Goal: Find specific page/section: Find specific page/section

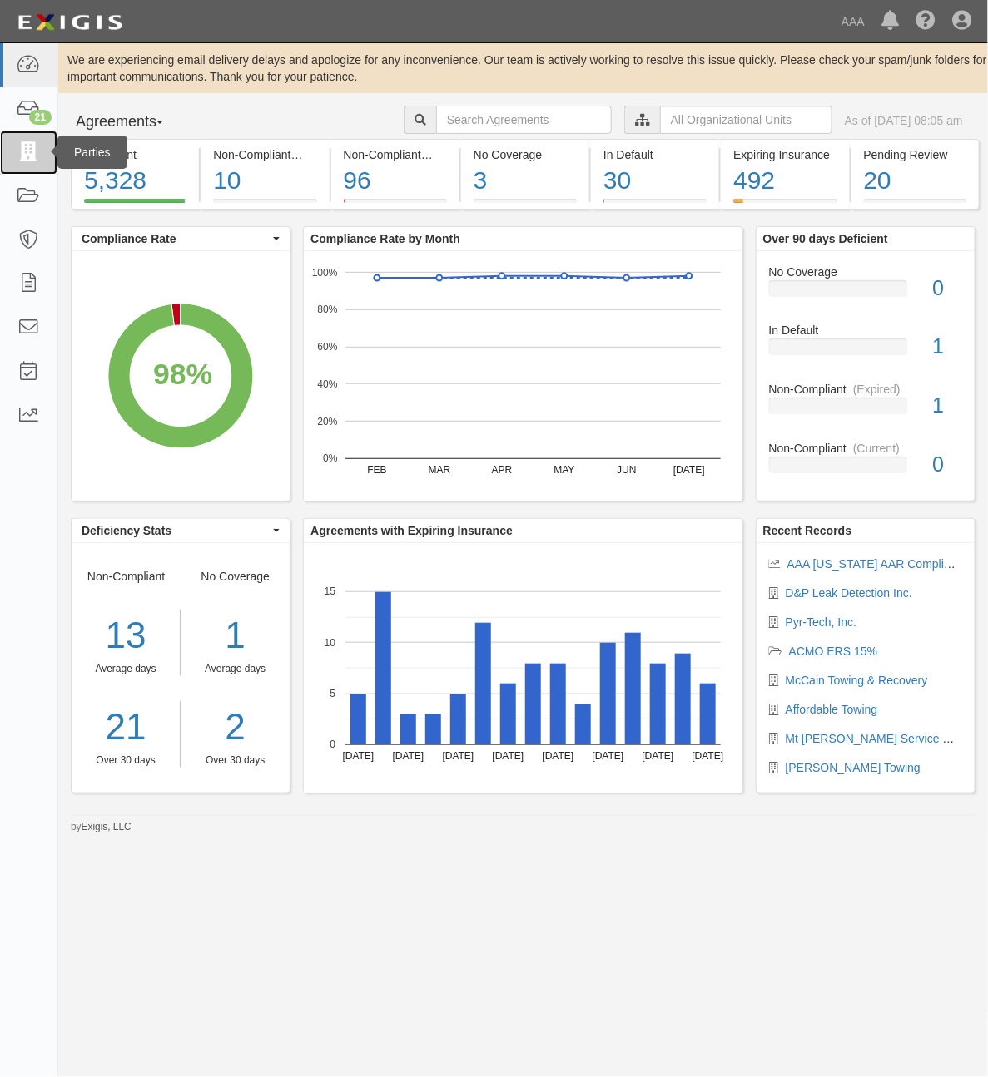
click at [27, 150] on icon at bounding box center [28, 152] width 23 height 19
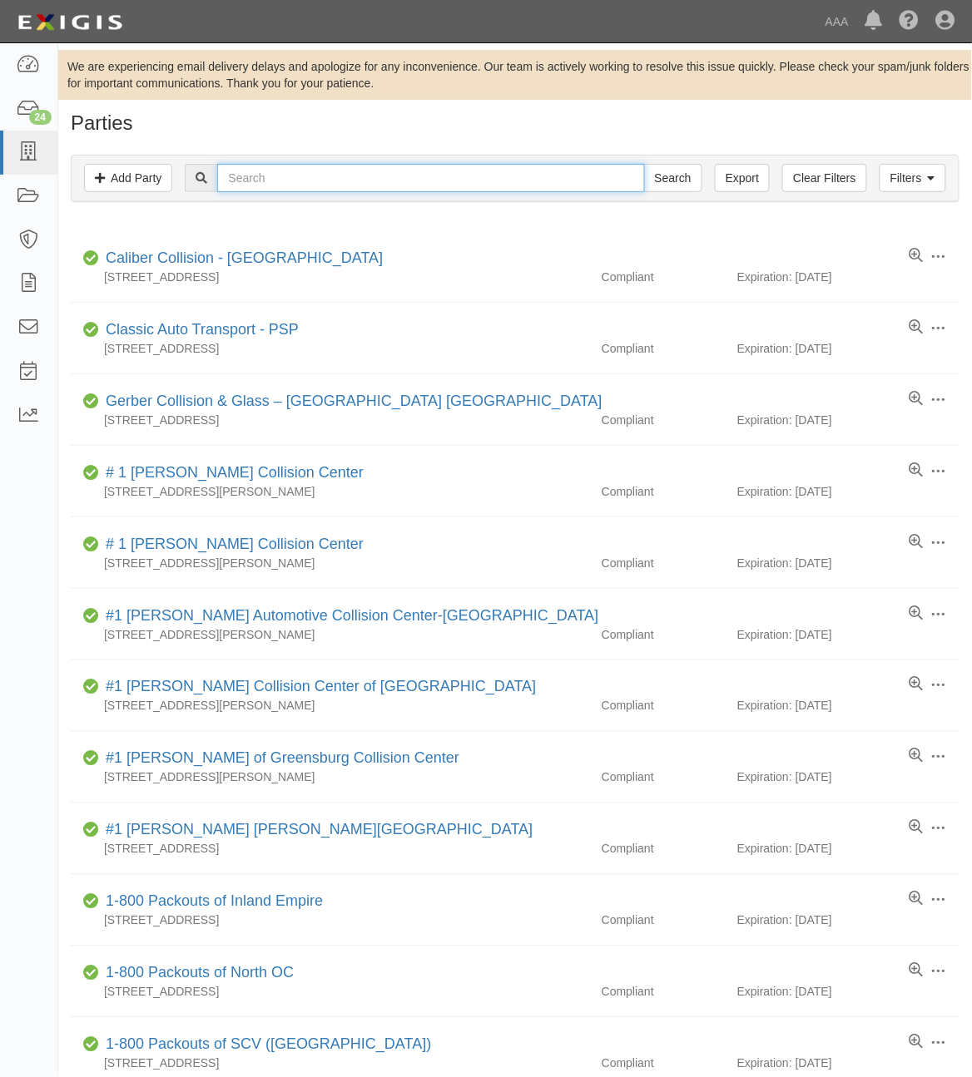
click at [300, 186] on input "text" at bounding box center [430, 178] width 427 height 28
type input "1219"
click at [644, 164] on input "Search" at bounding box center [673, 178] width 58 height 28
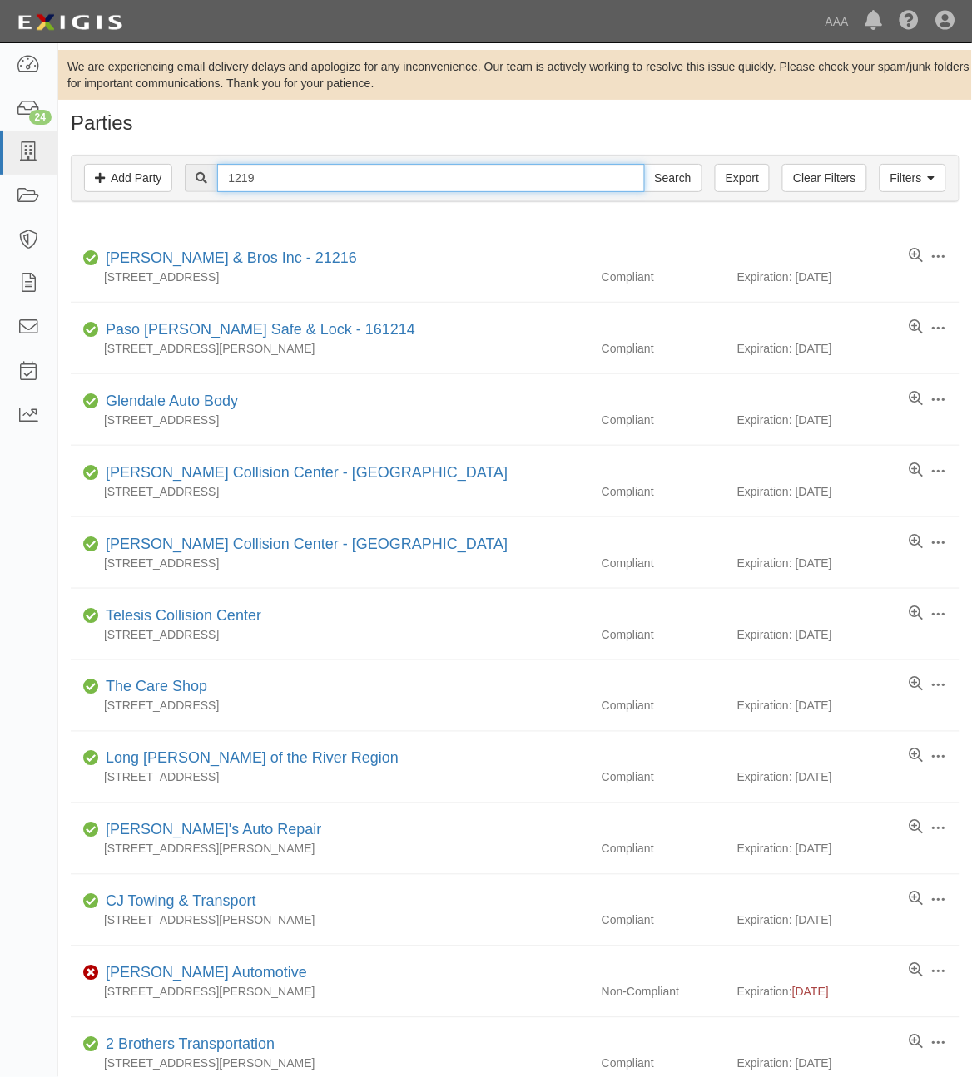
click at [322, 181] on input "1219" at bounding box center [430, 178] width 427 height 28
click at [644, 164] on input "Search" at bounding box center [673, 178] width 58 height 28
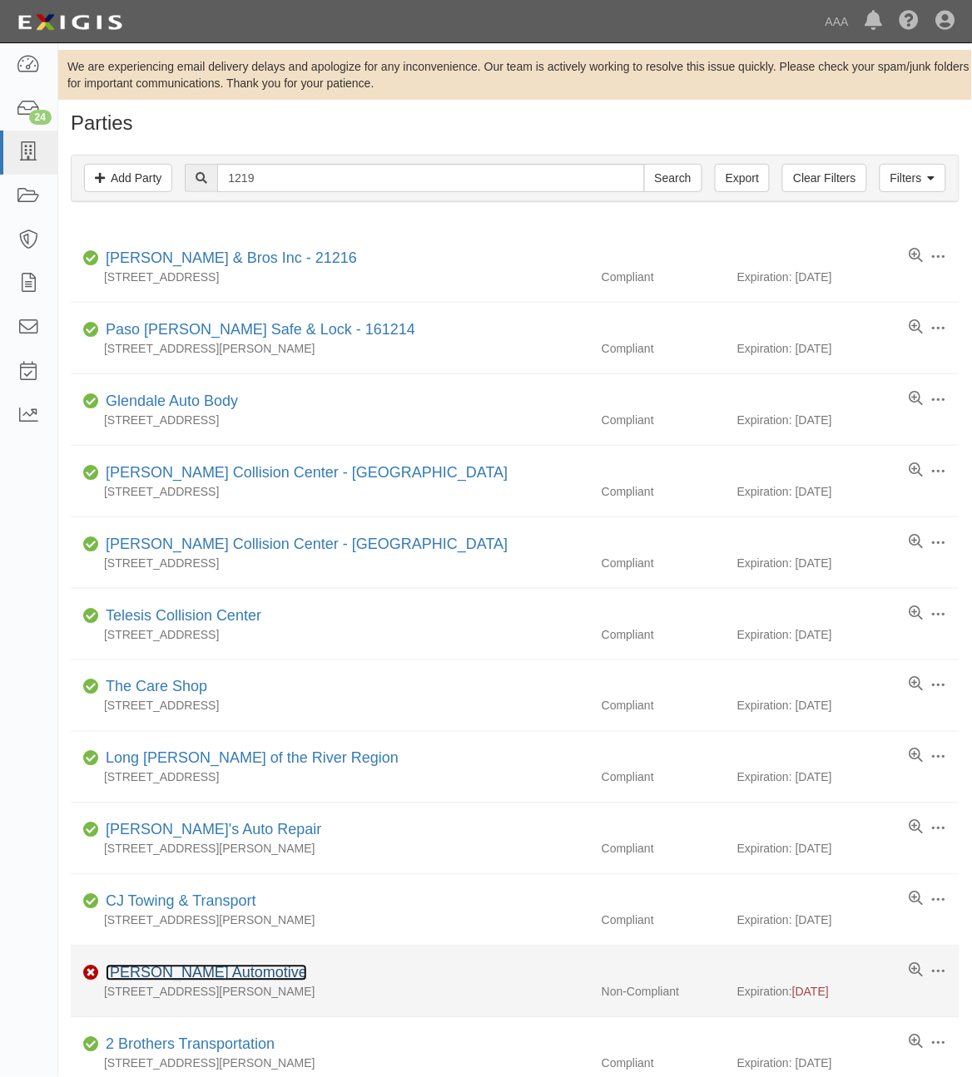
click at [188, 982] on link "Dennis Automotive" at bounding box center [206, 973] width 201 height 17
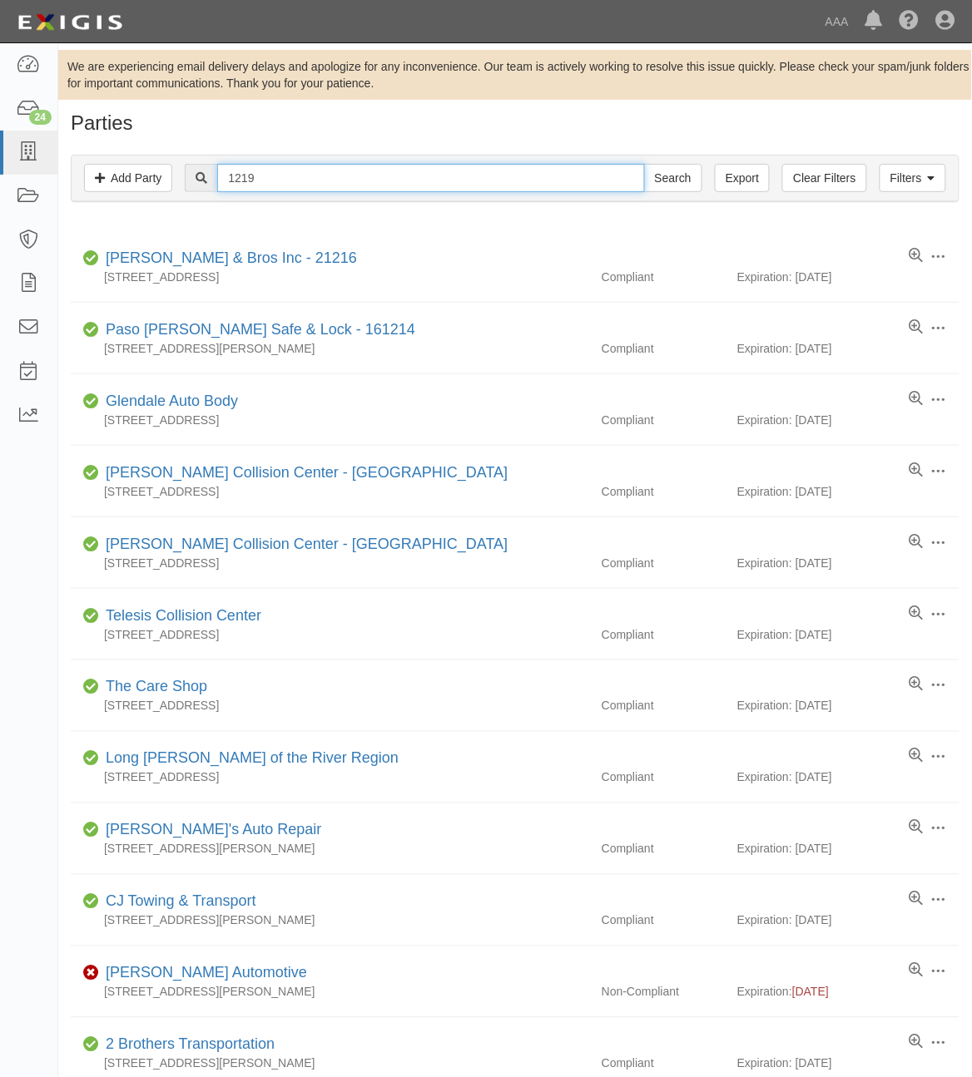
click at [259, 175] on input "1219" at bounding box center [430, 178] width 427 height 28
paste input "20013"
type input "20013"
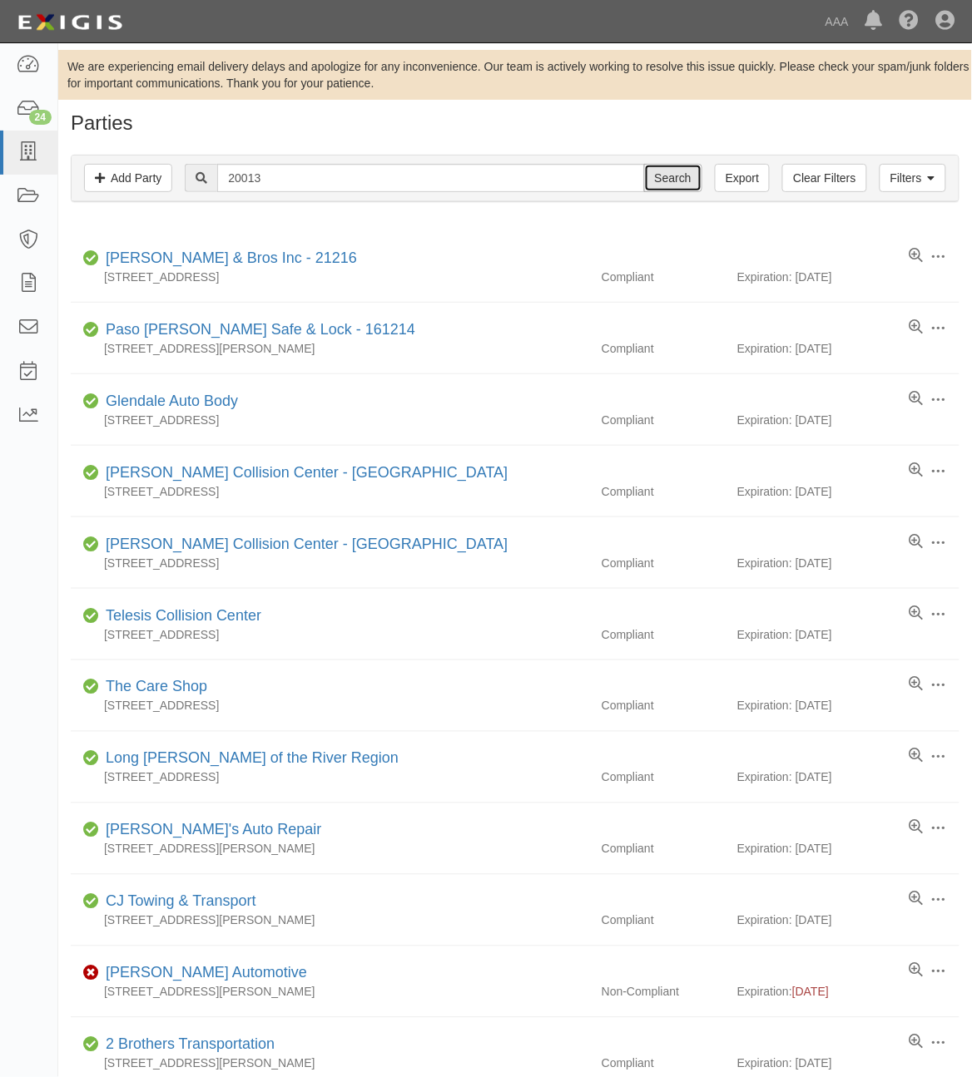
click at [671, 176] on input "Search" at bounding box center [673, 178] width 58 height 28
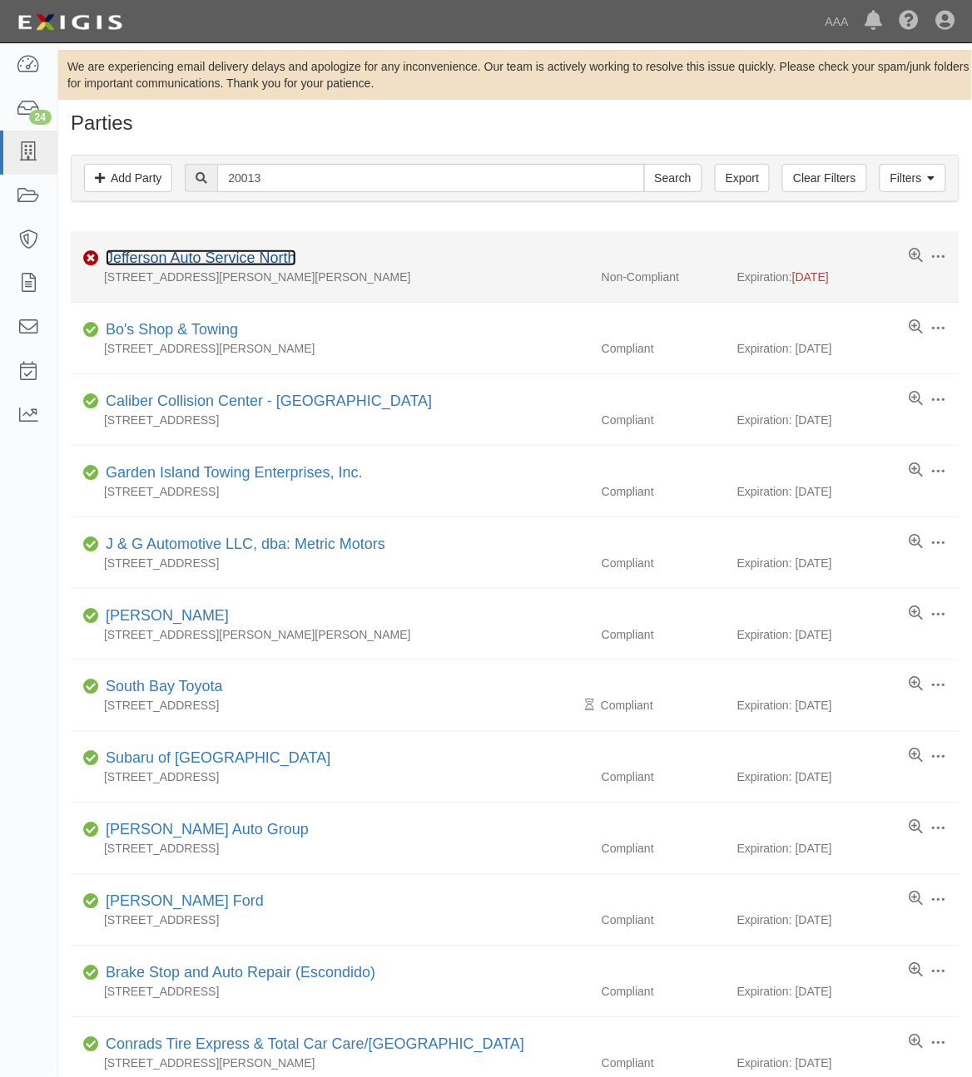
click at [241, 259] on link "Jefferson Auto Service North" at bounding box center [201, 258] width 191 height 17
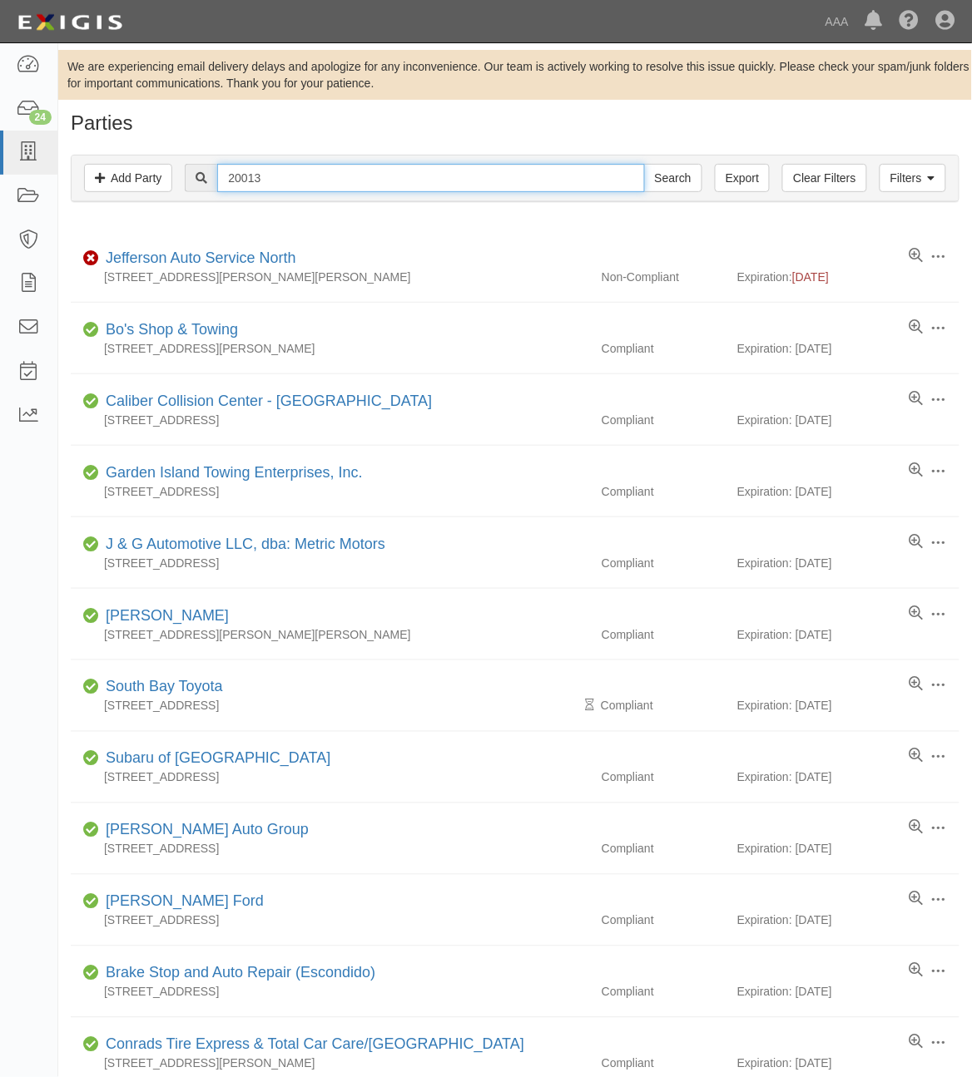
click at [260, 172] on input "20013" at bounding box center [430, 178] width 427 height 28
paste input "2977"
type input "22977"
click at [670, 177] on input "Search" at bounding box center [673, 178] width 58 height 28
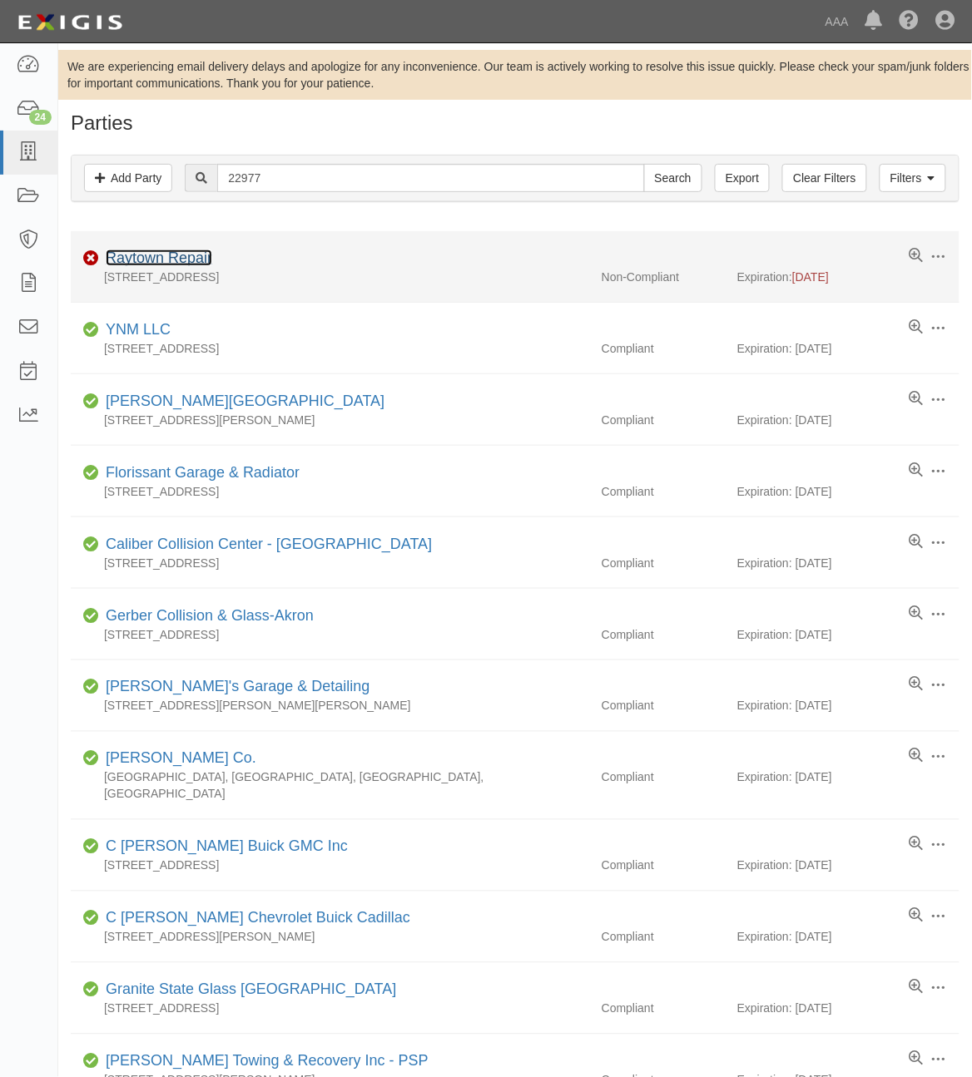
click at [169, 260] on link "Raytown Repair" at bounding box center [159, 258] width 106 height 17
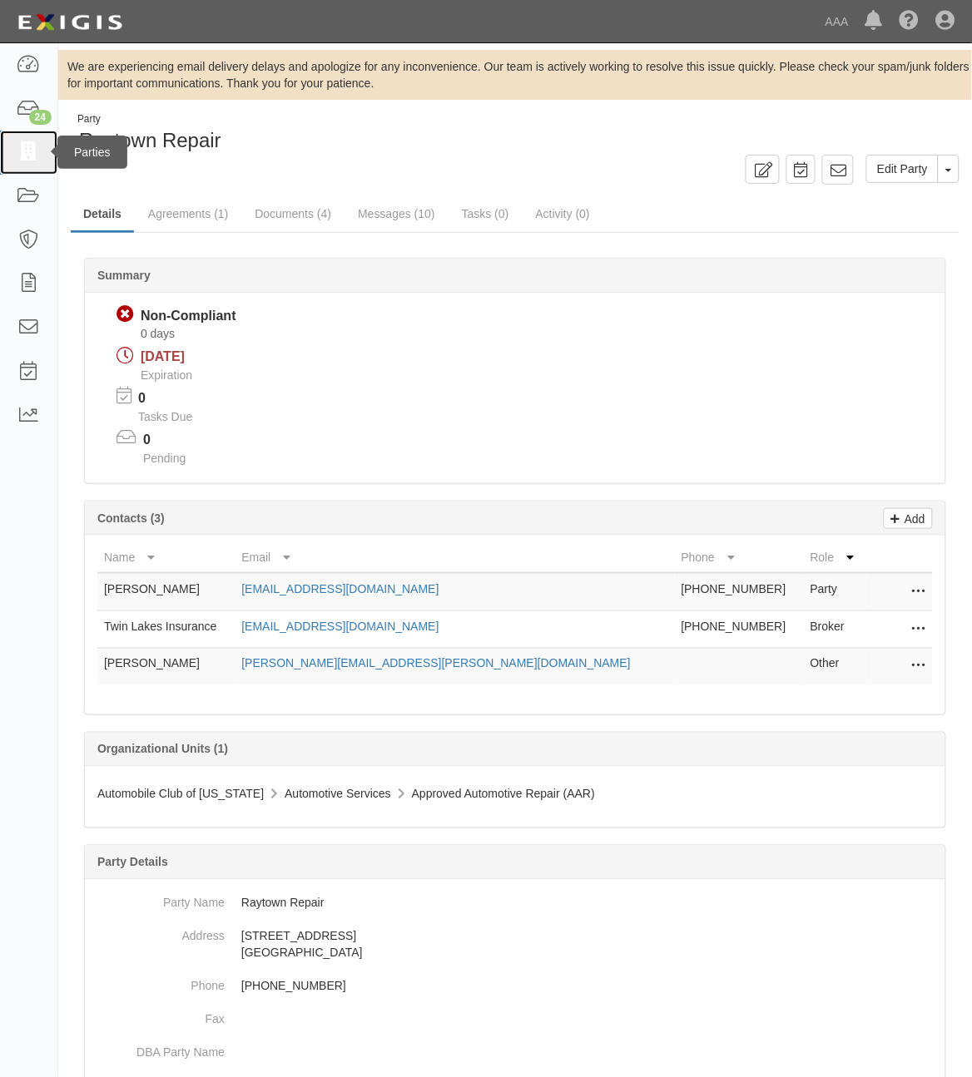
click at [25, 148] on icon at bounding box center [28, 152] width 23 height 19
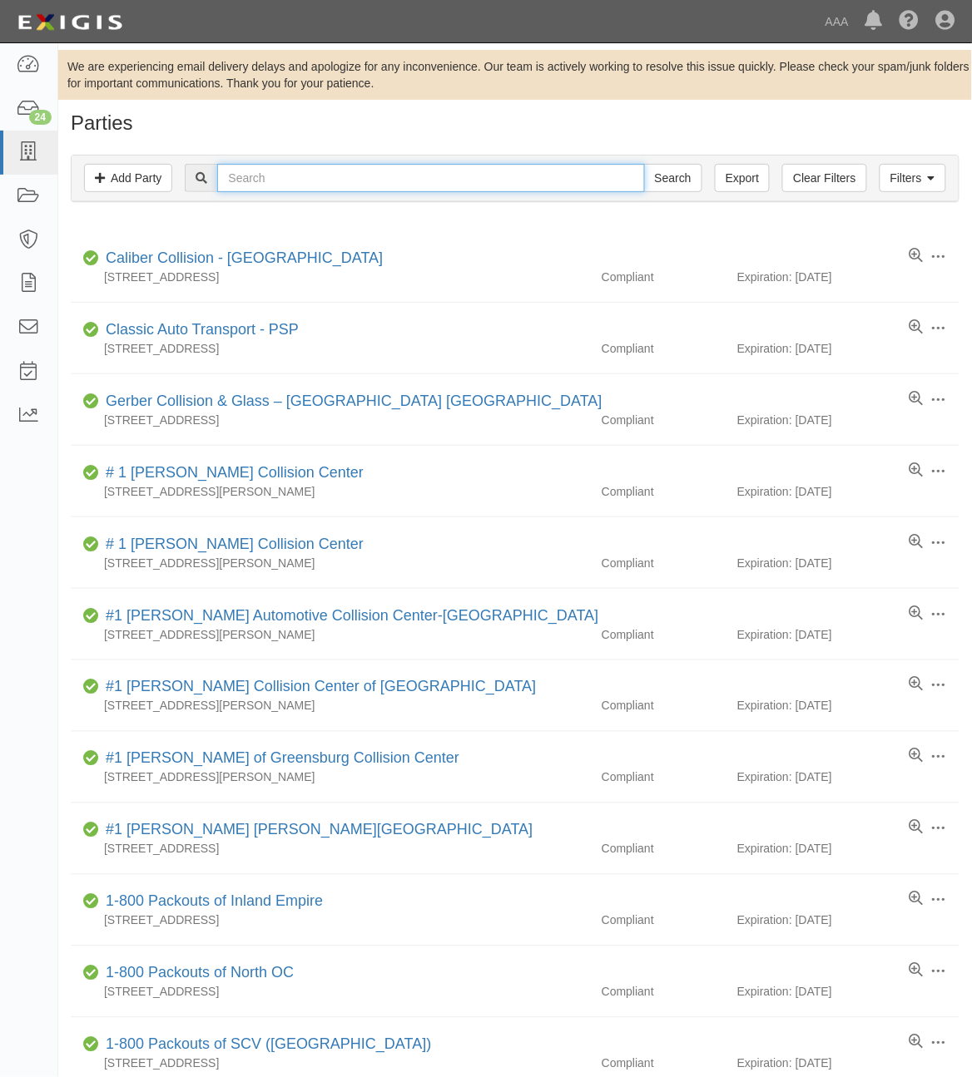
click at [325, 176] on input "text" at bounding box center [430, 178] width 427 height 28
paste input "CC107424"
type input "CC107424"
click at [675, 188] on input "Search" at bounding box center [673, 178] width 58 height 28
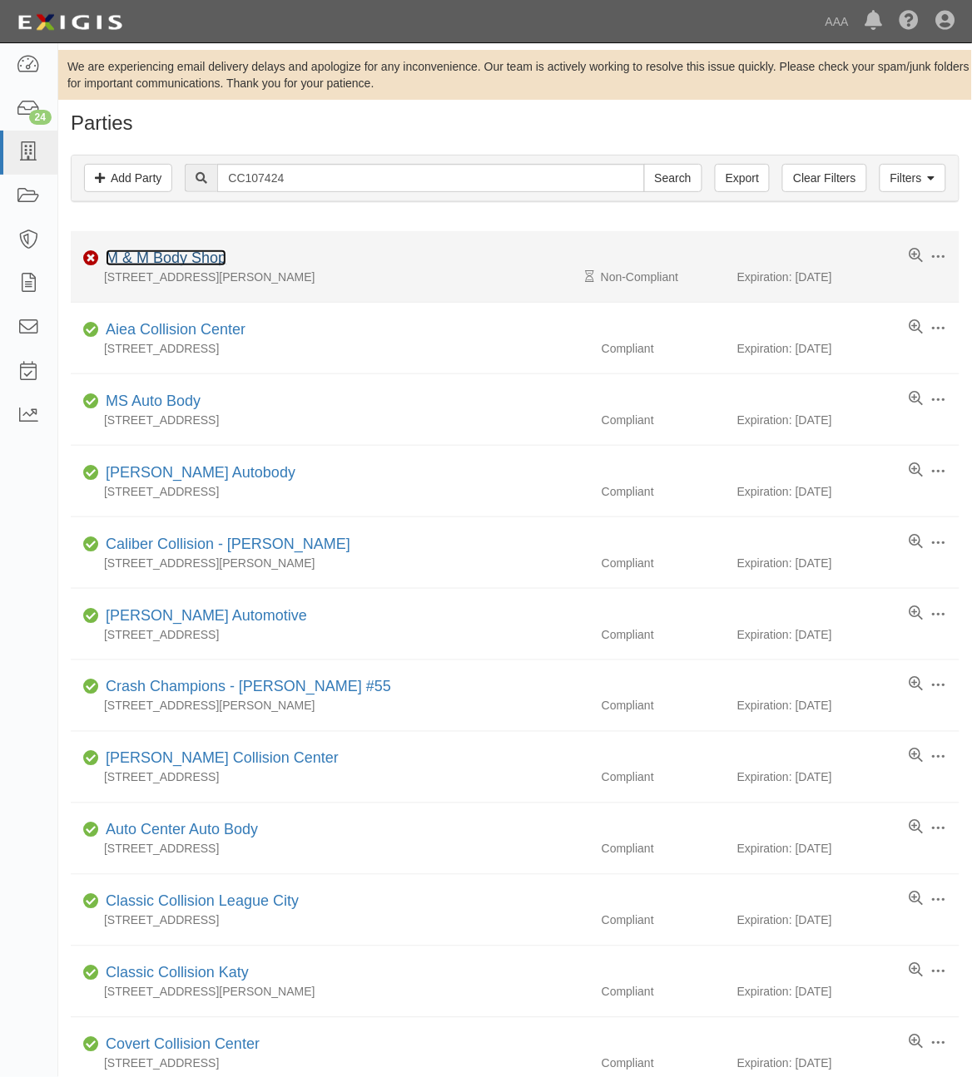
click at [200, 256] on link "M & M Body Shop" at bounding box center [166, 258] width 121 height 17
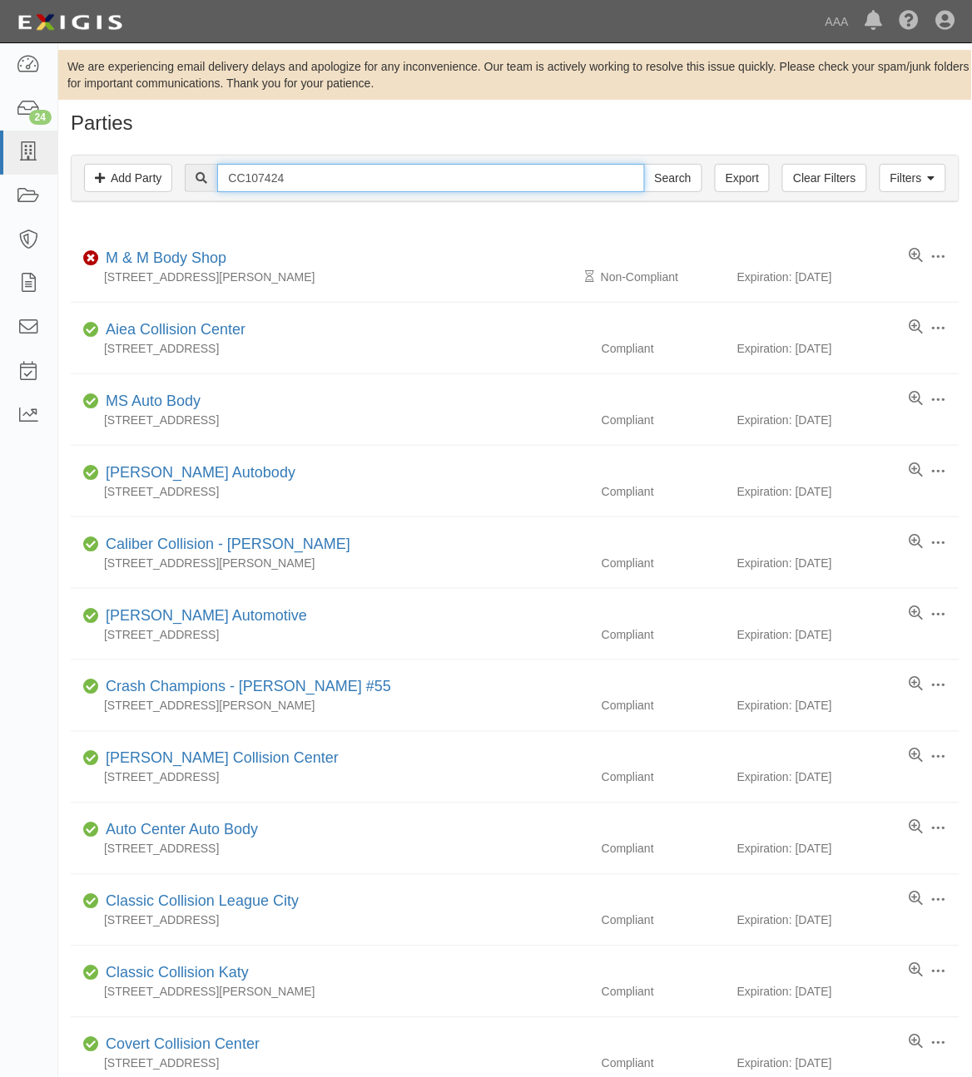
click at [281, 183] on input "CC107424" at bounding box center [430, 178] width 427 height 28
paste input "206641"
type input "CC206641"
click at [676, 179] on input "Search" at bounding box center [673, 178] width 58 height 28
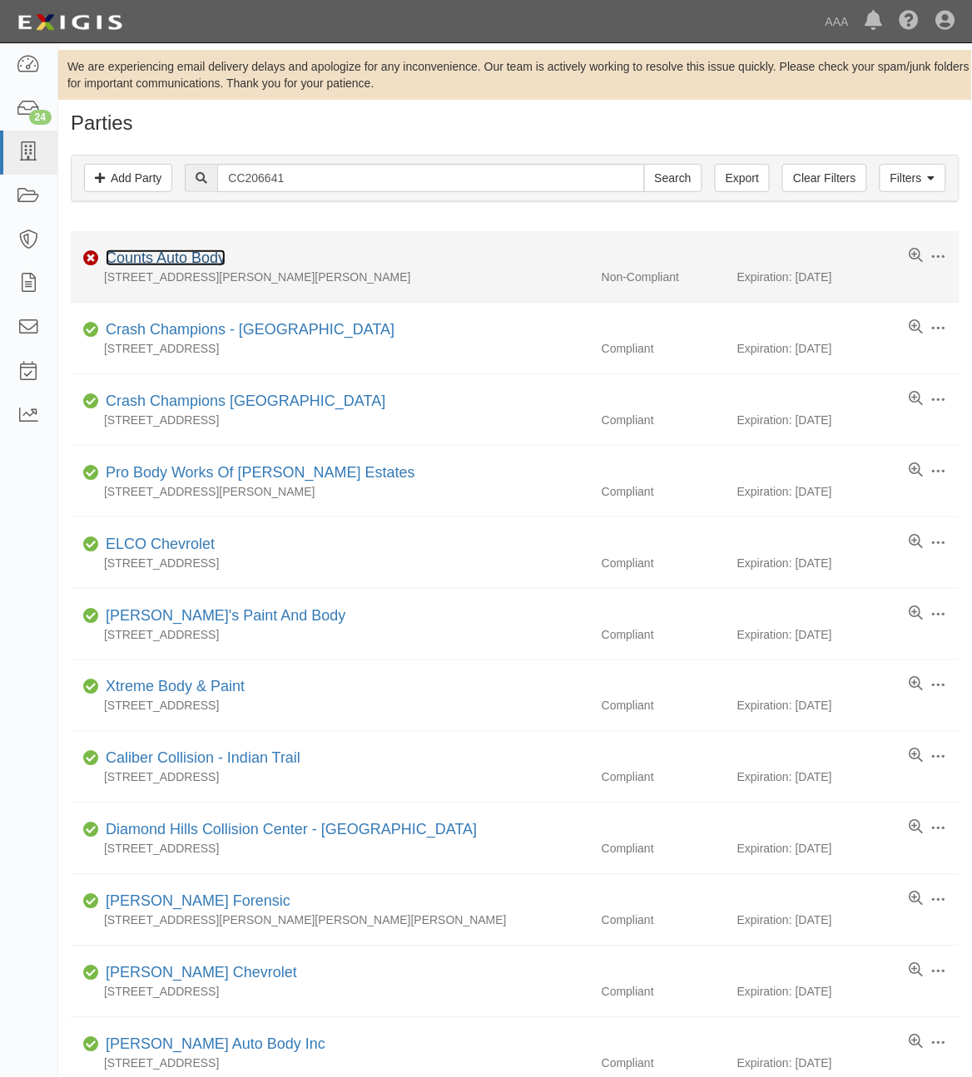
click at [202, 260] on link "Counts Auto Body" at bounding box center [166, 258] width 120 height 17
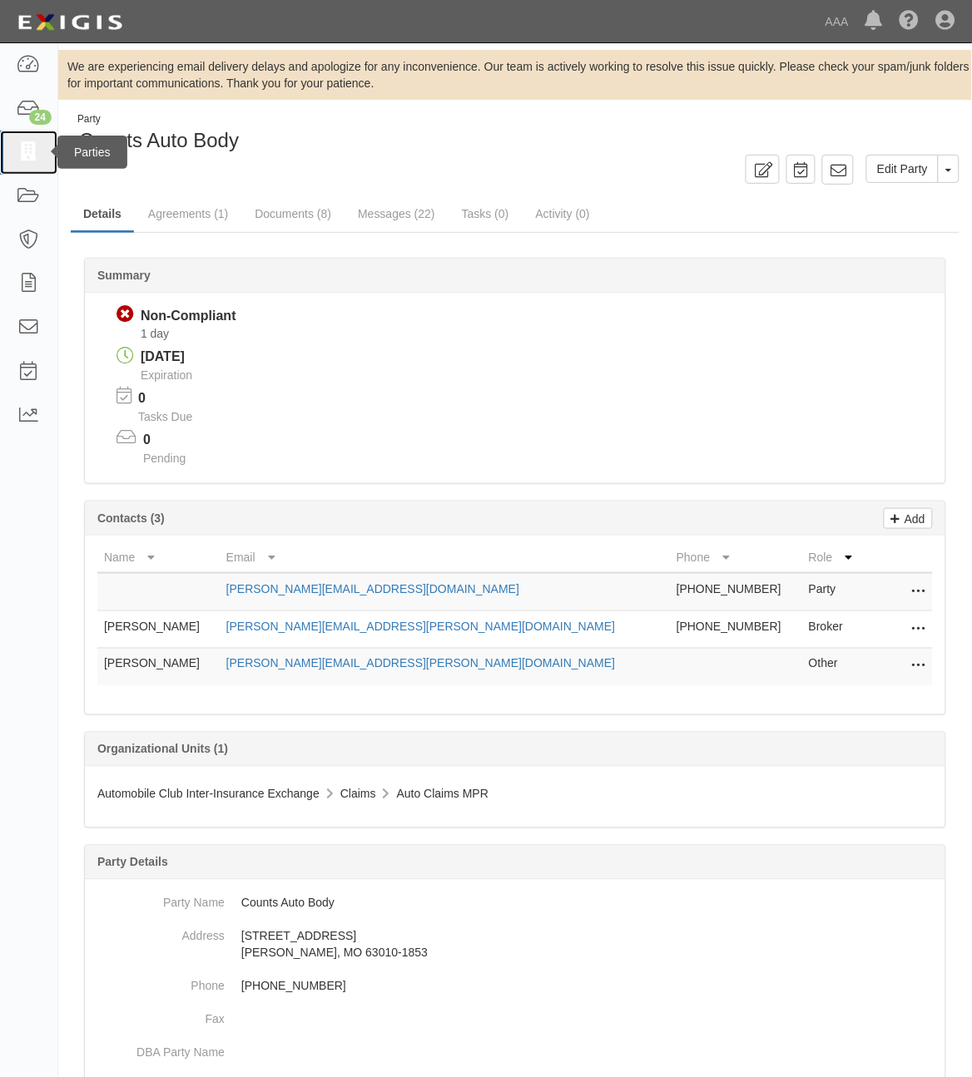
click at [27, 151] on icon at bounding box center [28, 152] width 23 height 19
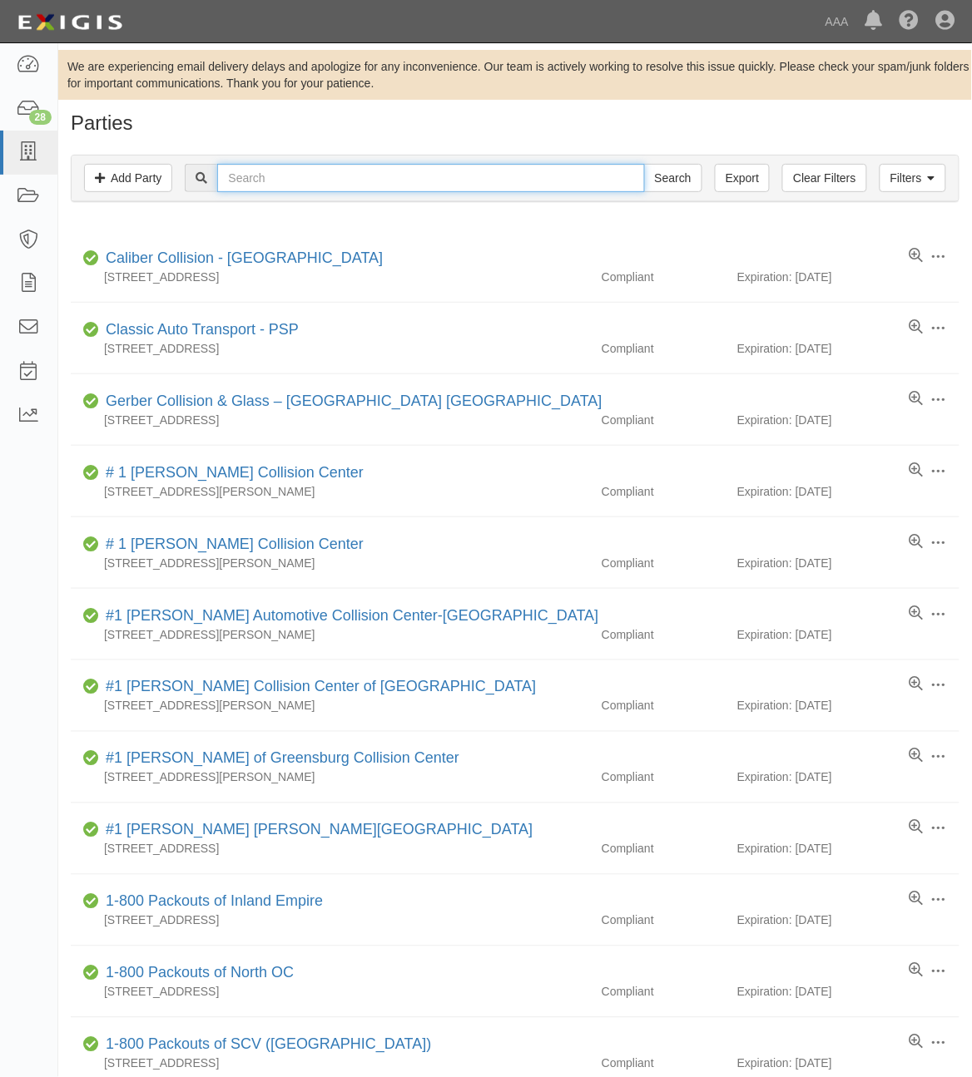
click at [280, 176] on input "text" at bounding box center [430, 178] width 427 height 28
type input "366512"
click at [644, 164] on input "Search" at bounding box center [673, 178] width 58 height 28
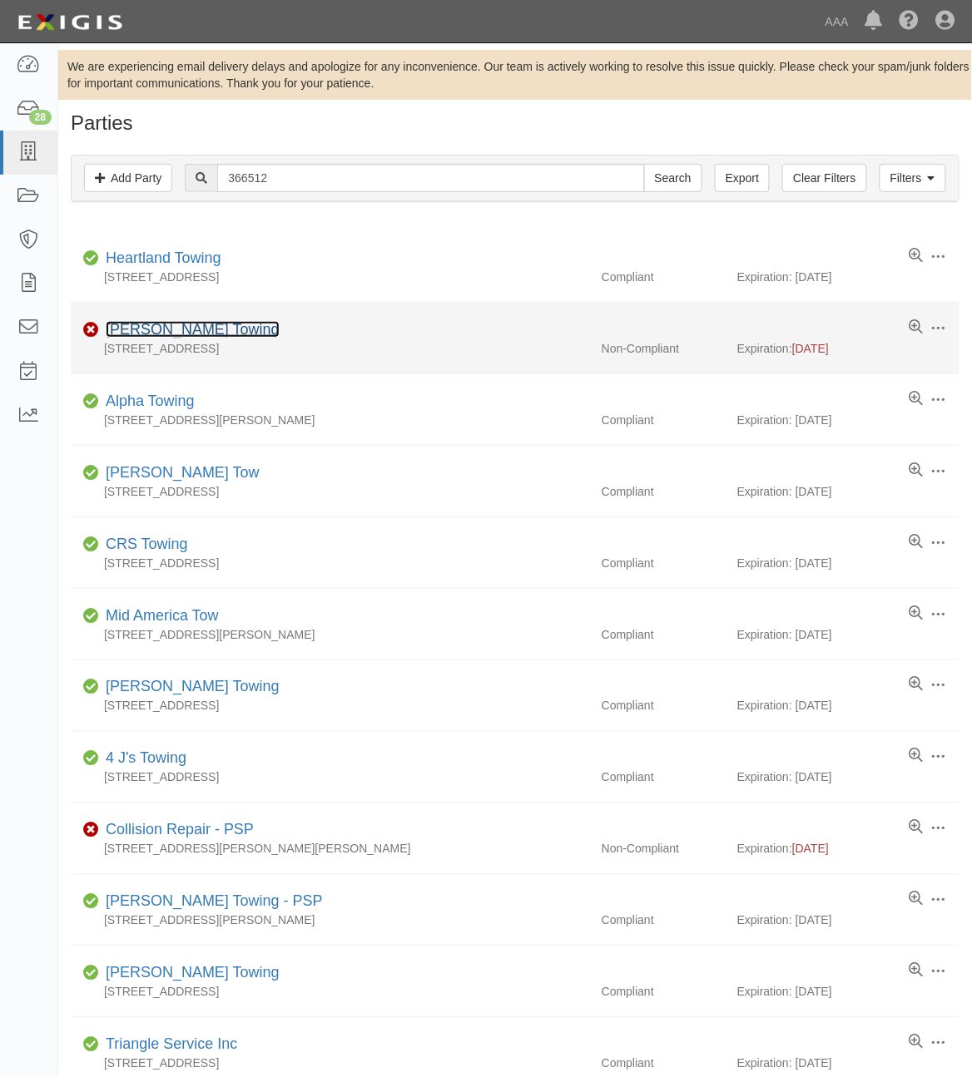
click at [179, 324] on link "[PERSON_NAME] Towing" at bounding box center [193, 329] width 174 height 17
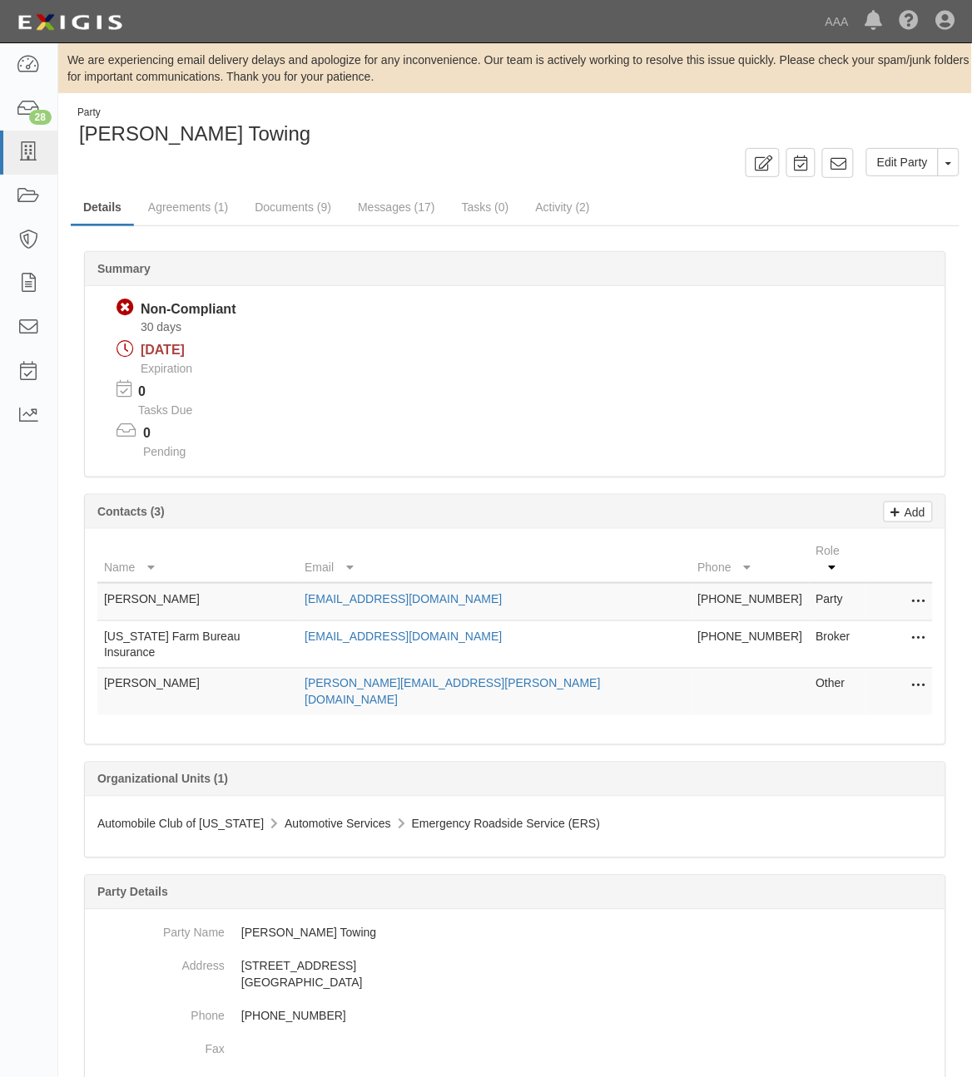
scroll to position [6, 0]
click at [201, 214] on link "Agreements (1)" at bounding box center [188, 209] width 105 height 36
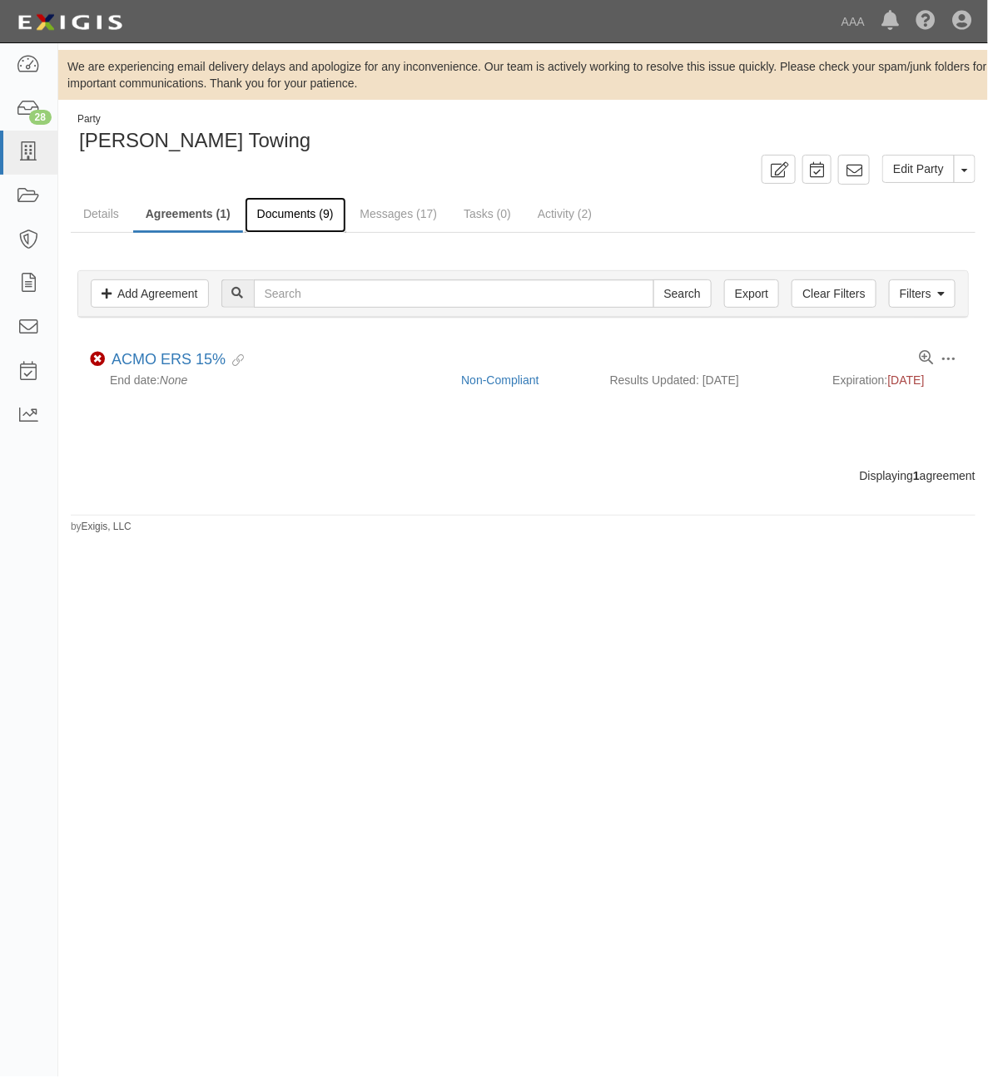
click at [301, 225] on link "Documents (9)" at bounding box center [296, 215] width 102 height 36
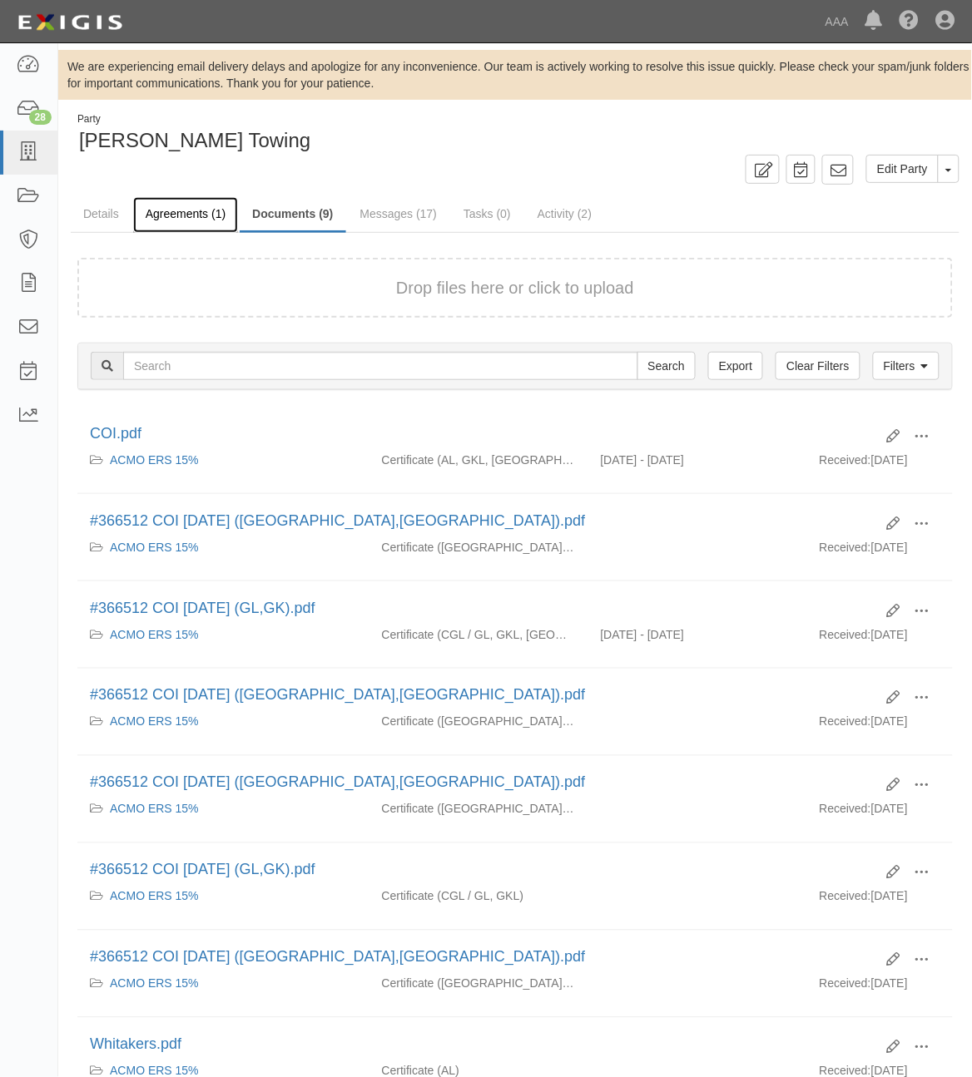
click at [205, 221] on link "Agreements (1)" at bounding box center [185, 215] width 105 height 36
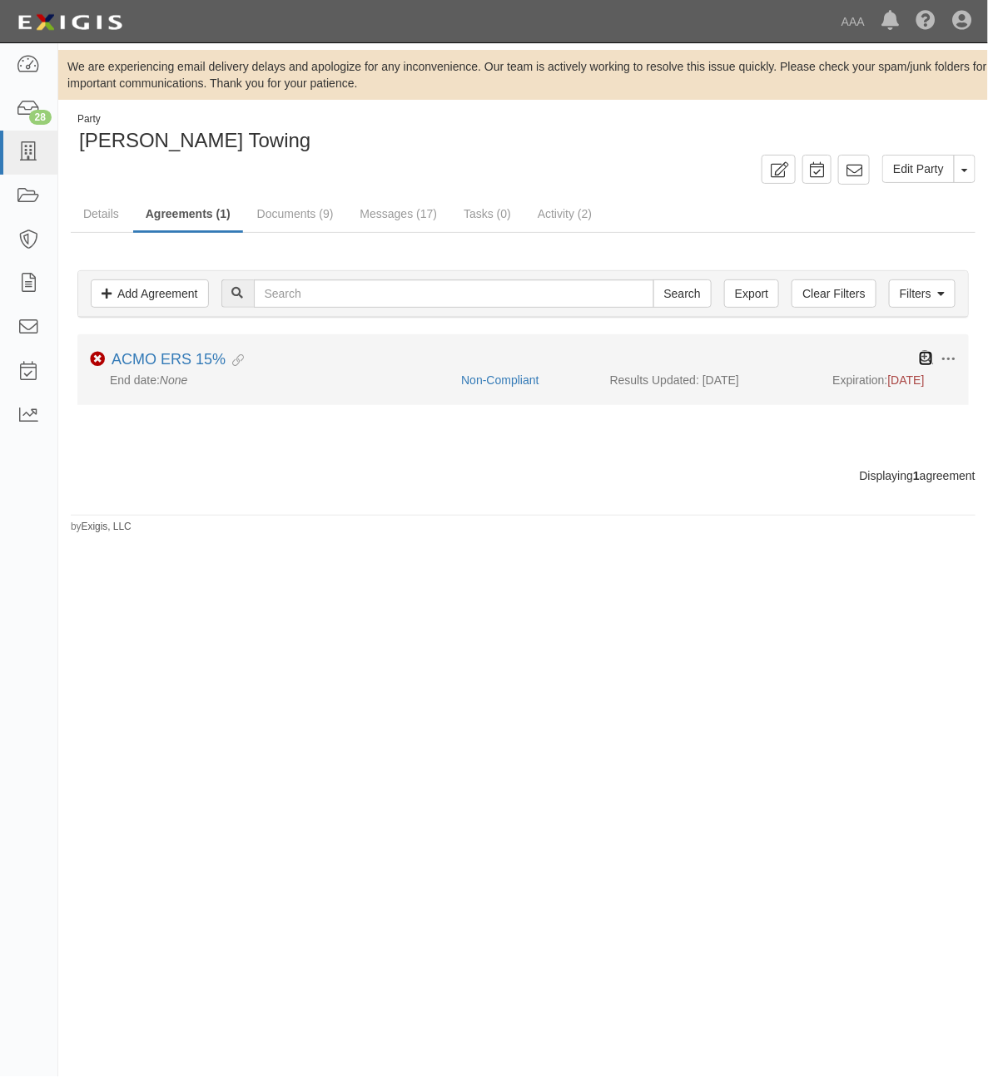
click at [926, 363] on icon at bounding box center [926, 358] width 14 height 14
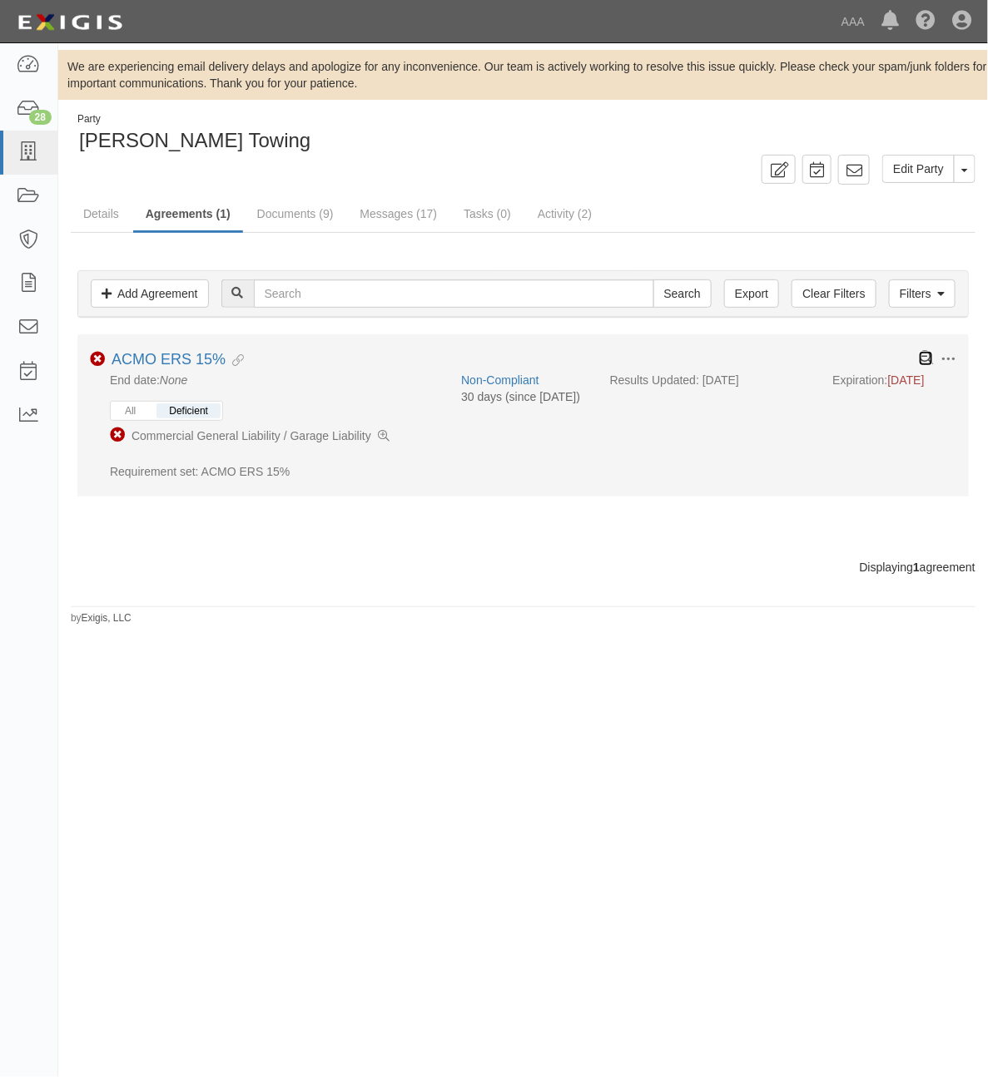
click at [926, 363] on icon at bounding box center [926, 358] width 14 height 14
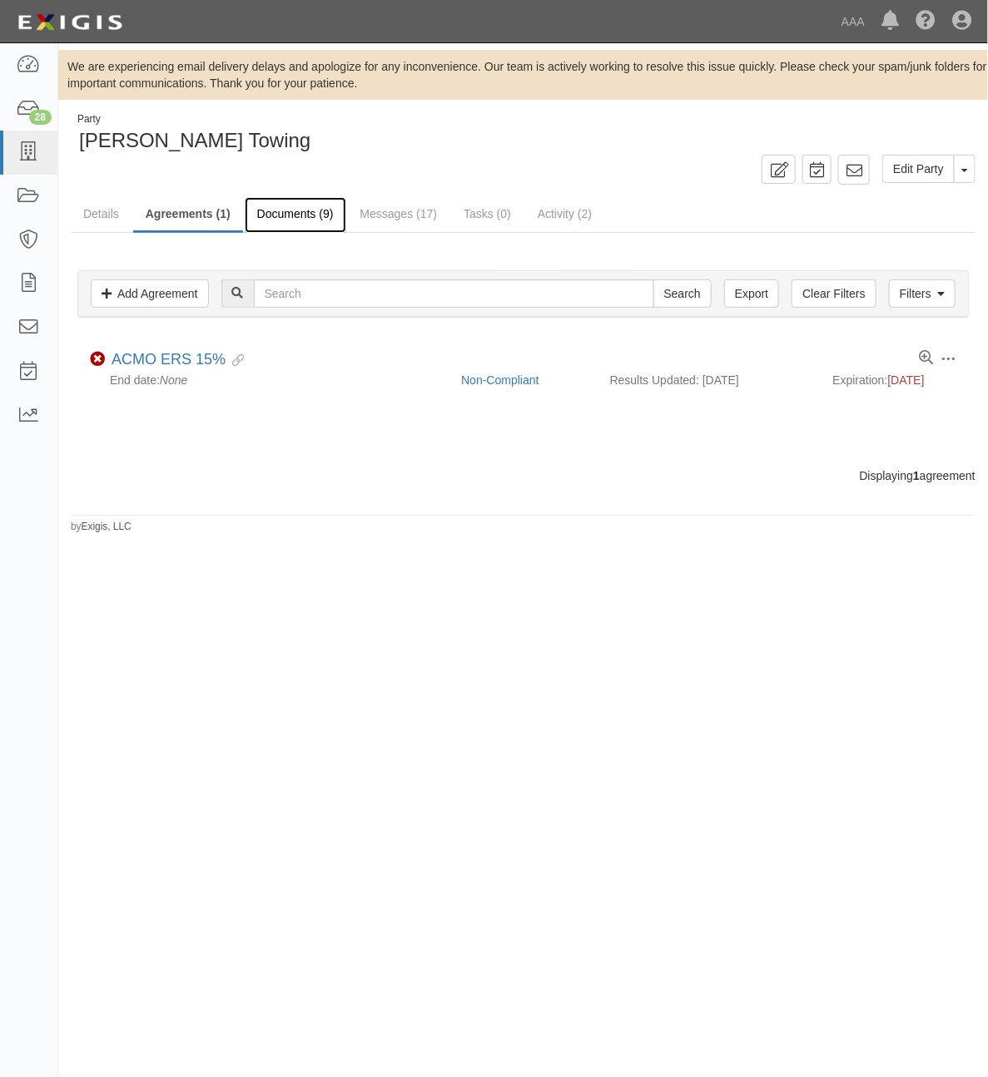
click at [285, 210] on link "Documents (9)" at bounding box center [296, 215] width 102 height 36
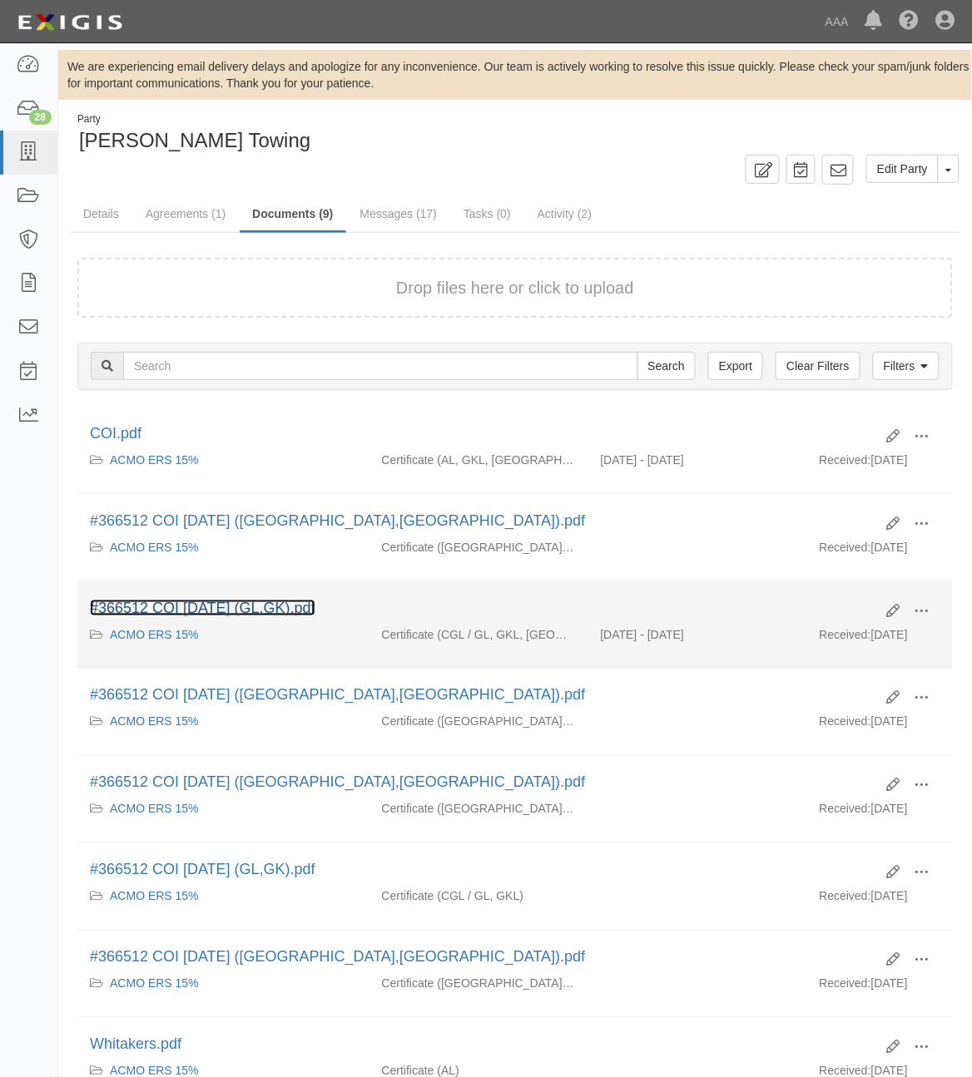
click at [255, 610] on link "#366512 COI [DATE] (GL,GK).pdf" at bounding box center [202, 608] width 225 height 17
click at [924, 610] on span at bounding box center [921, 611] width 15 height 15
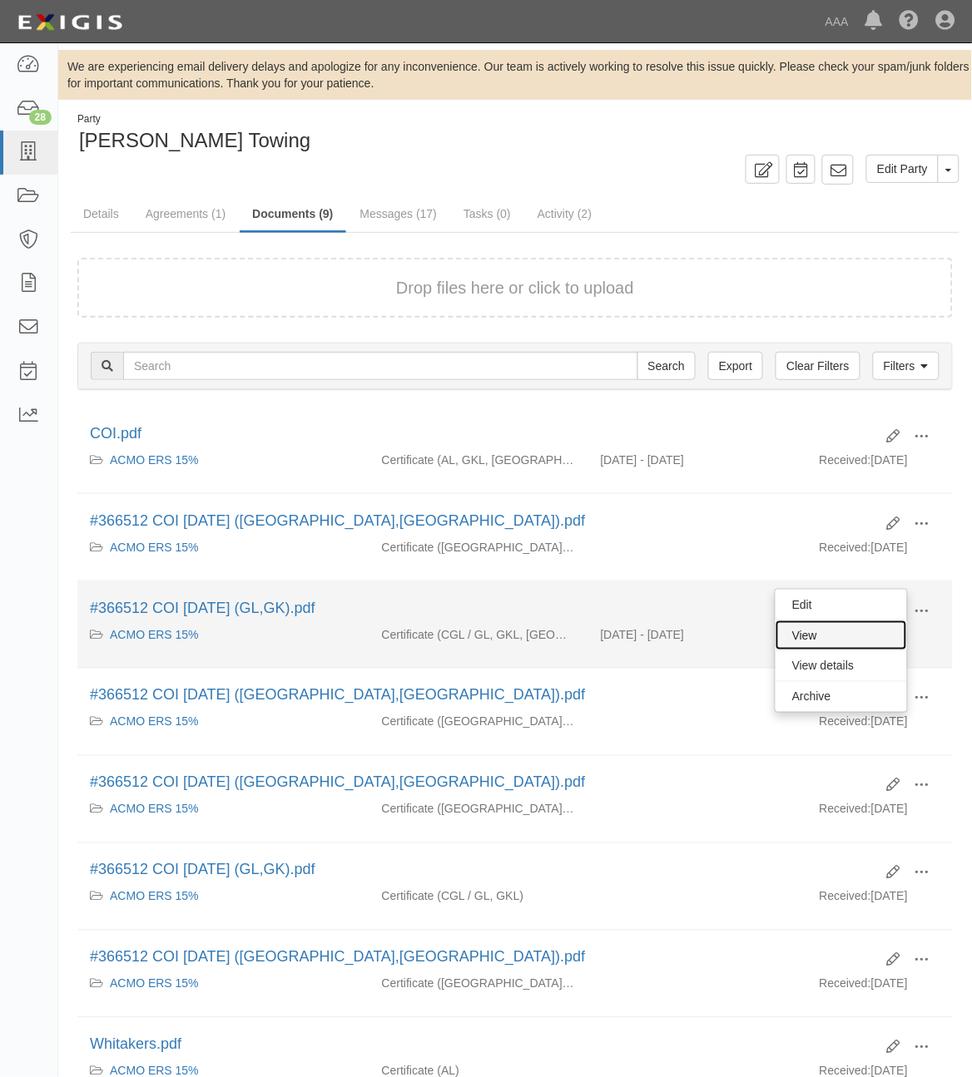
click at [863, 635] on link "View" at bounding box center [840, 636] width 131 height 30
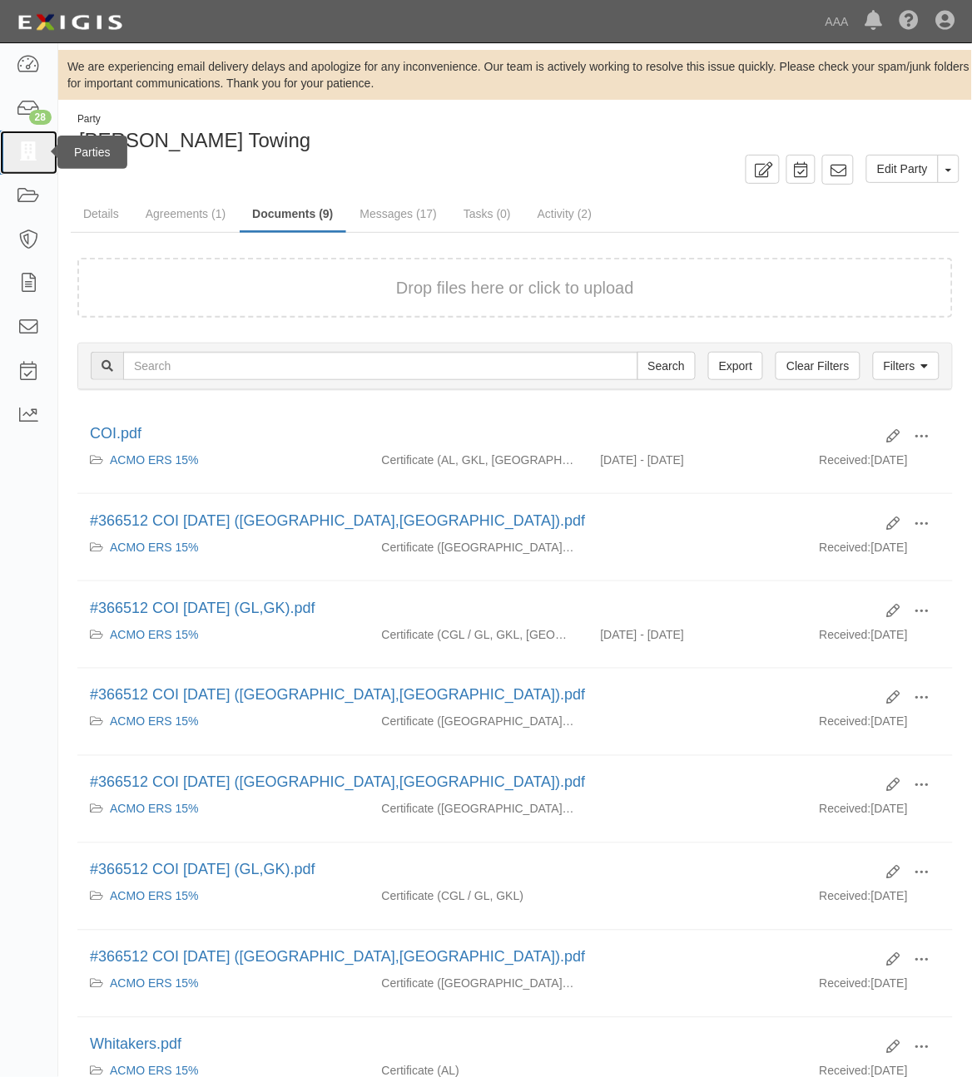
click at [37, 158] on icon at bounding box center [28, 152] width 23 height 19
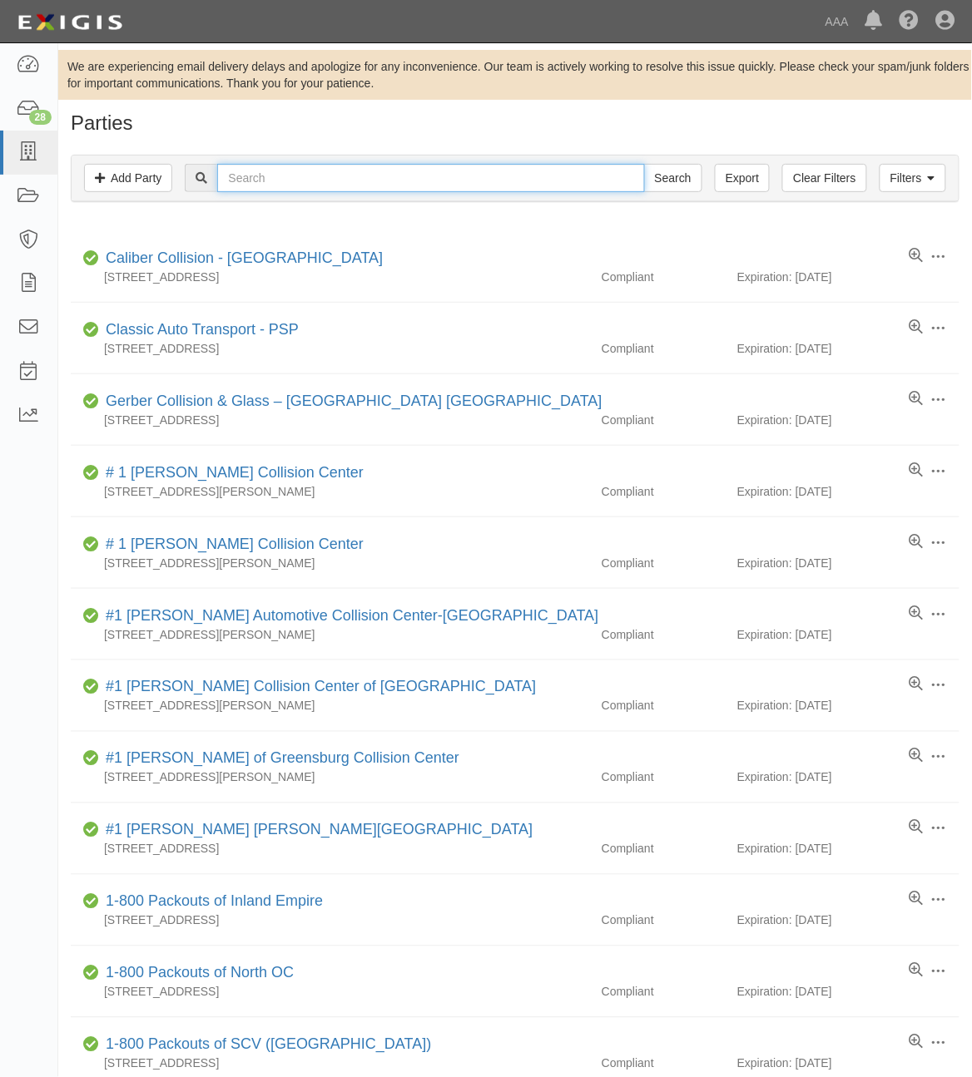
click at [400, 179] on input "text" at bounding box center [430, 178] width 427 height 28
type input "Ford [PERSON_NAME]"
click at [644, 164] on input "Search" at bounding box center [673, 178] width 58 height 28
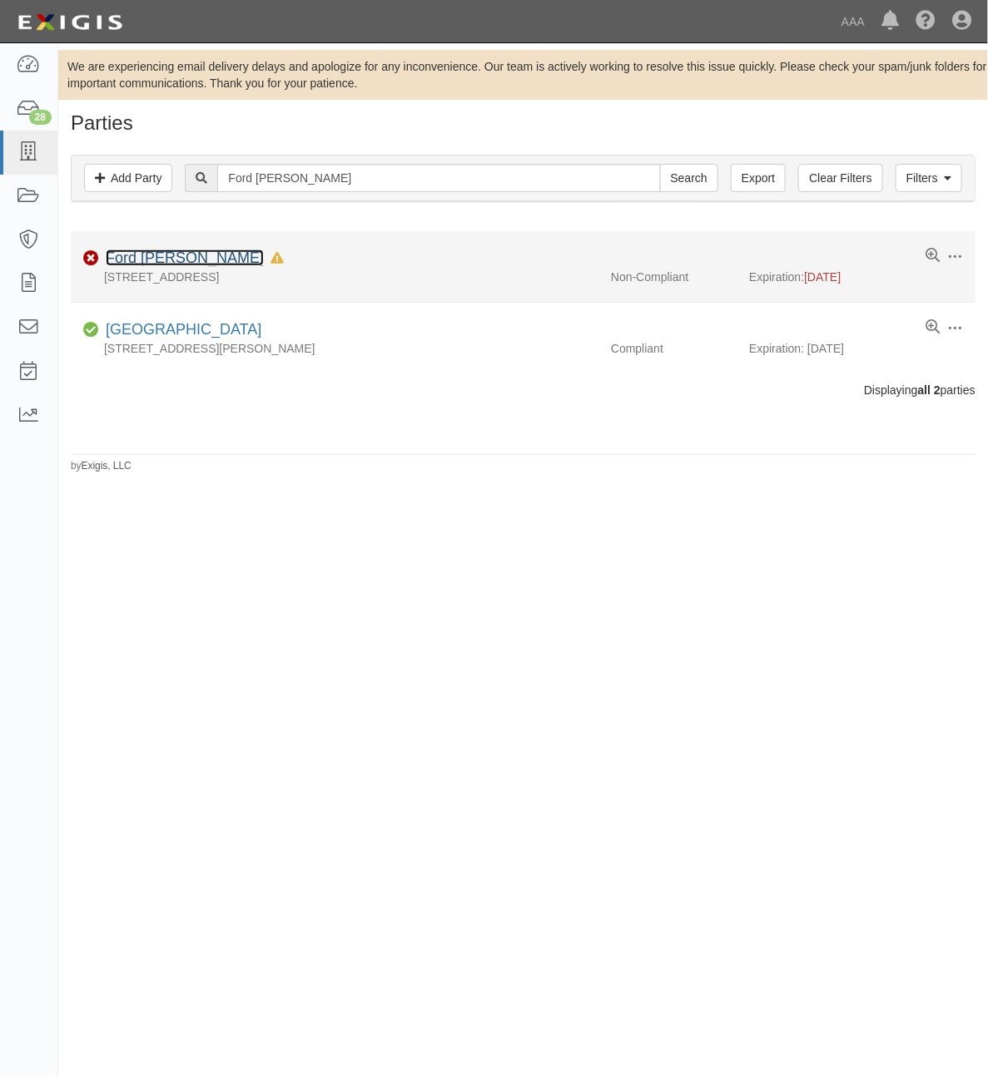
click at [161, 262] on link "Ford [PERSON_NAME]" at bounding box center [185, 258] width 158 height 17
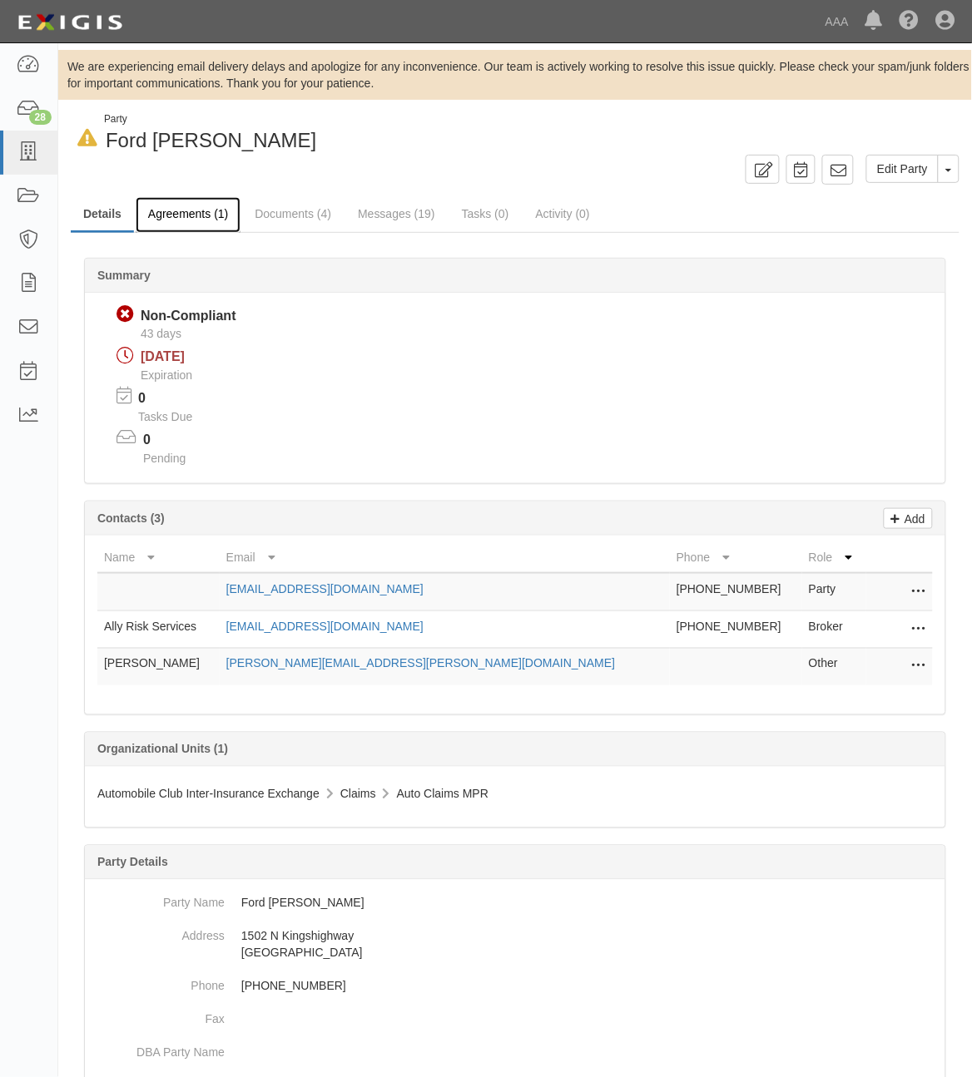
click at [205, 217] on link "Agreements (1)" at bounding box center [188, 215] width 105 height 36
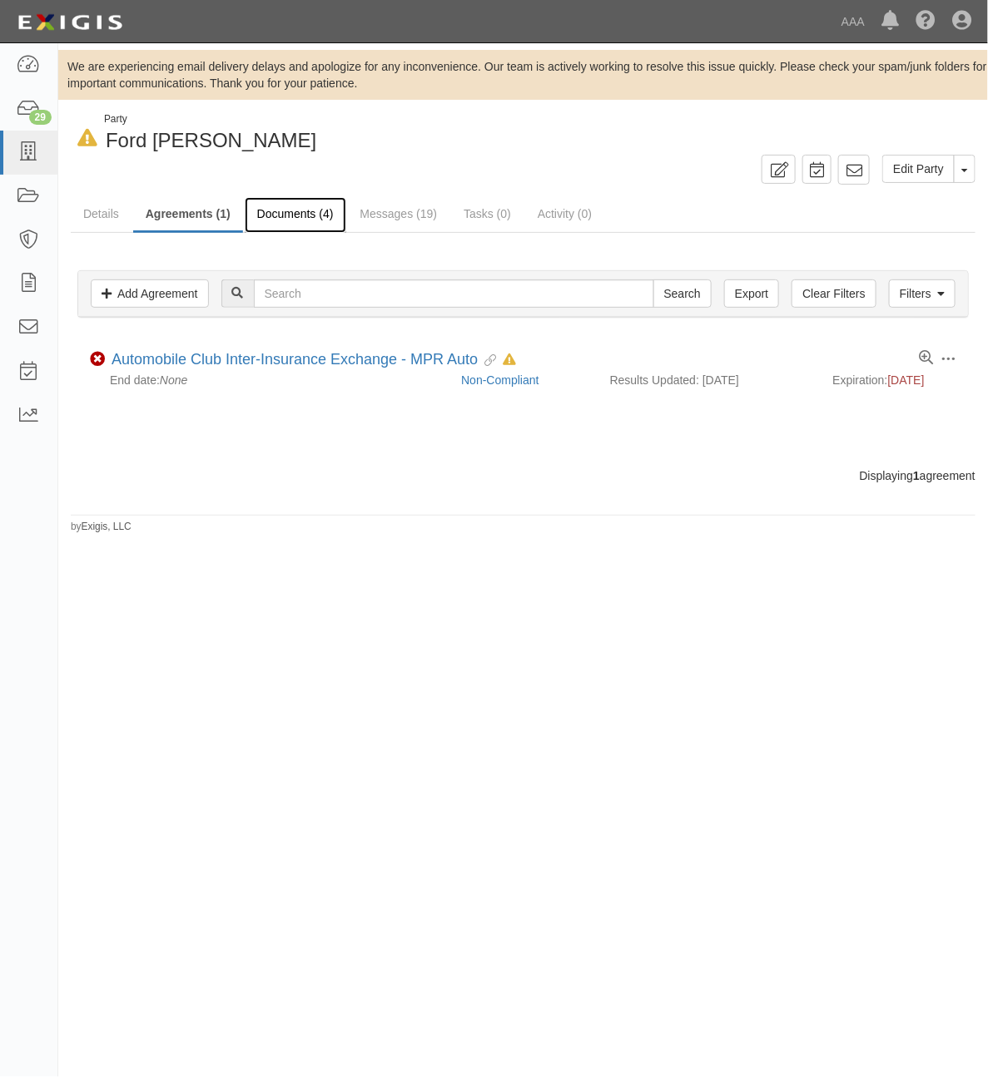
click at [288, 214] on link "Documents (4)" at bounding box center [296, 215] width 102 height 36
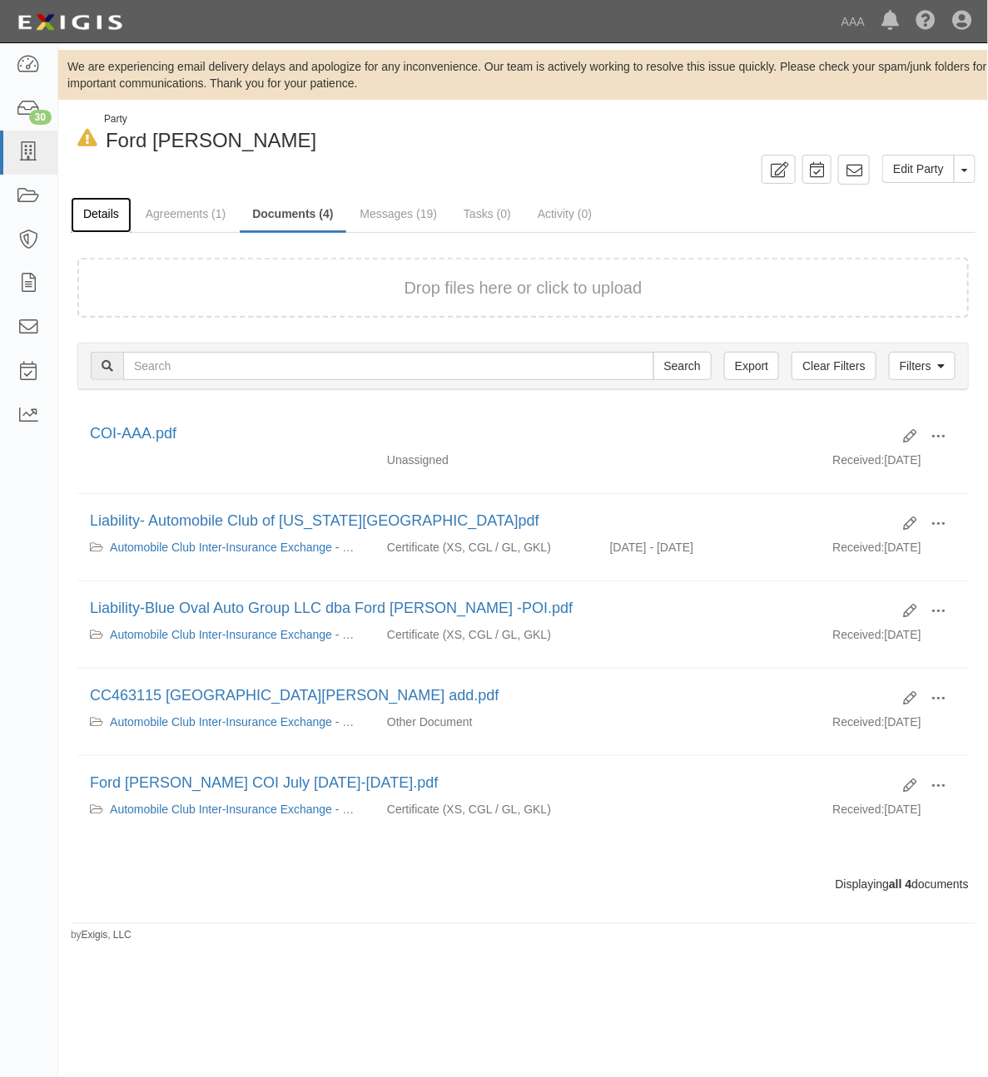
click at [100, 214] on link "Details" at bounding box center [101, 215] width 61 height 36
